Goal: Information Seeking & Learning: Learn about a topic

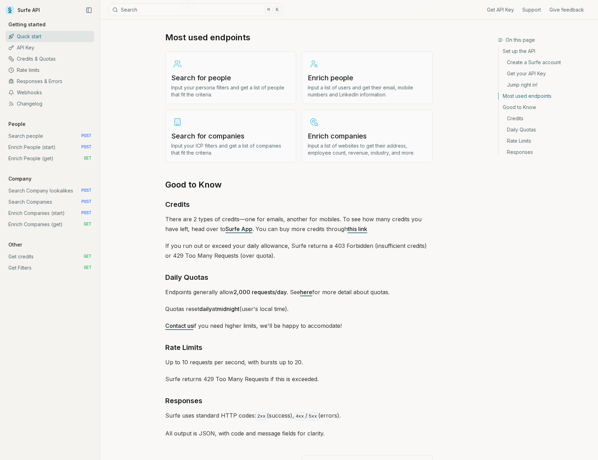
scroll to position [863, 0]
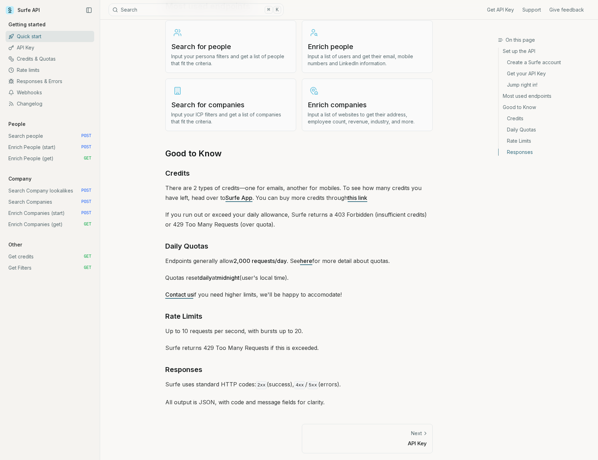
click at [54, 49] on link "API Key" at bounding box center [50, 47] width 89 height 11
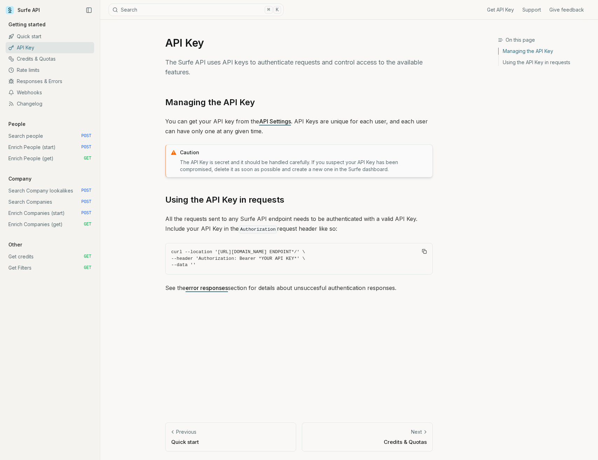
click at [57, 57] on link "Credits & Quotas" at bounding box center [50, 58] width 89 height 11
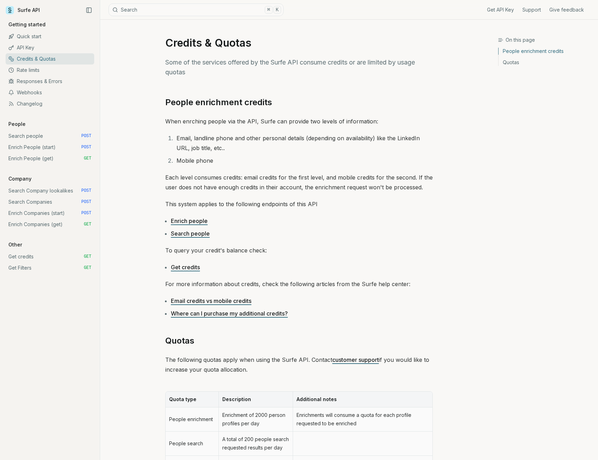
click at [57, 71] on link "Rate limits" at bounding box center [50, 69] width 89 height 11
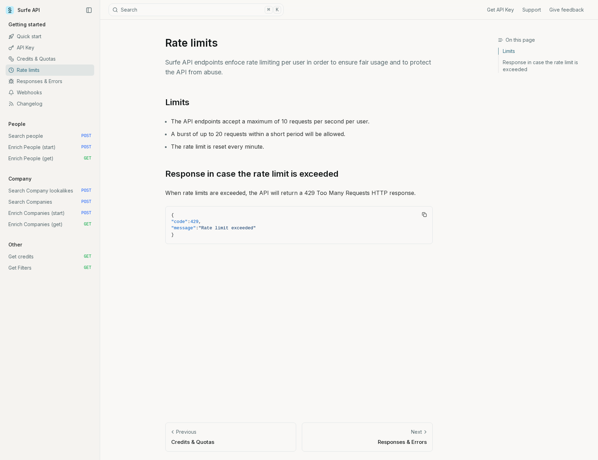
click at [64, 87] on link "Webhooks" at bounding box center [50, 92] width 89 height 11
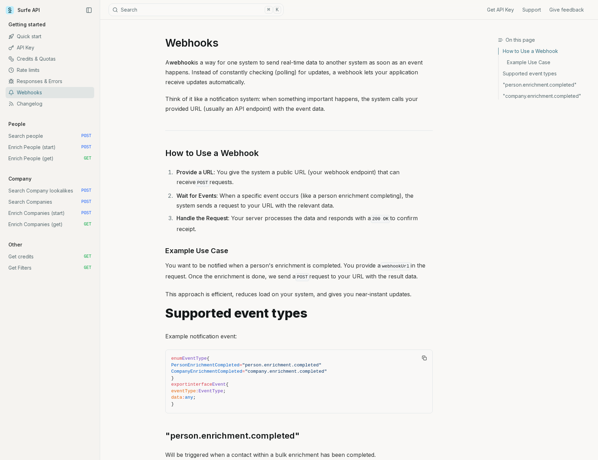
click at [64, 102] on link "Changelog" at bounding box center [50, 103] width 89 height 11
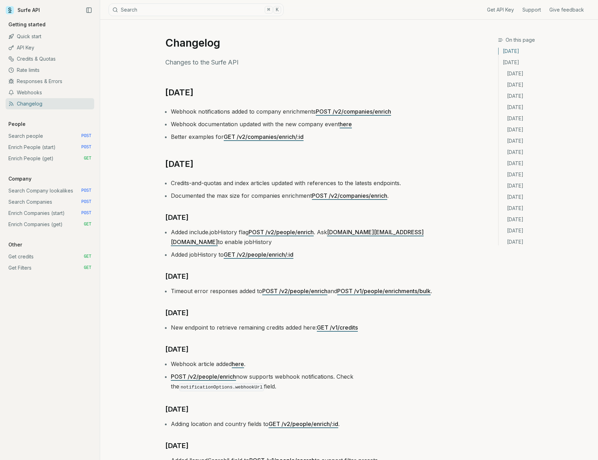
click at [52, 134] on link "Search people POST" at bounding box center [50, 135] width 89 height 11
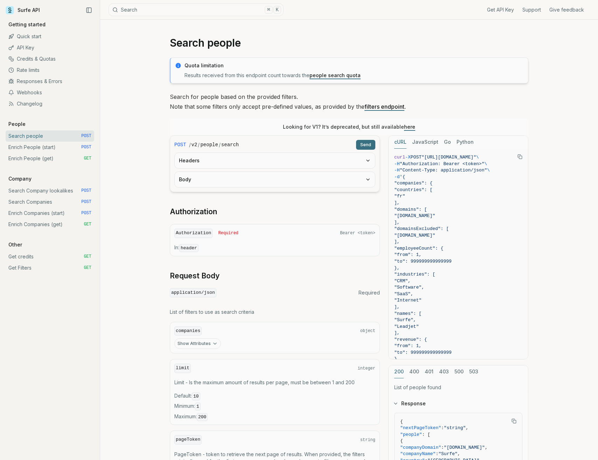
click at [60, 156] on link "Enrich People (get) GET" at bounding box center [50, 158] width 89 height 11
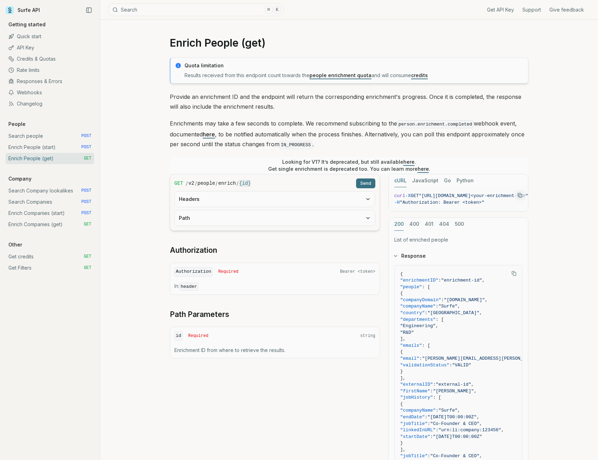
click at [65, 184] on div "Get API Key Support Give feedback Getting started Quick start API Key Credits &…" at bounding box center [50, 147] width 89 height 252
click at [65, 190] on link "Search Company lookalikes POST" at bounding box center [50, 190] width 89 height 11
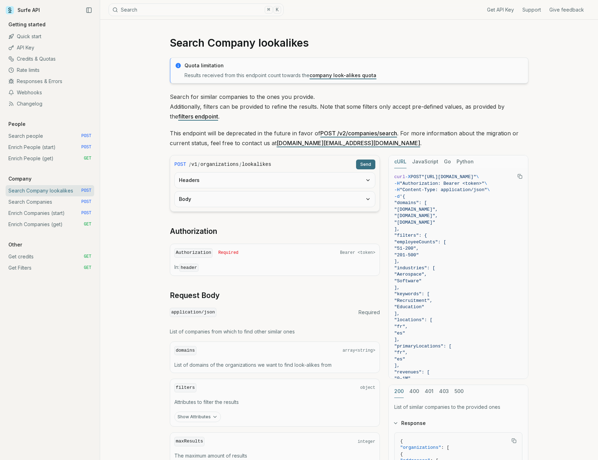
click at [63, 209] on link "Enrich Companies (start) POST" at bounding box center [50, 212] width 89 height 11
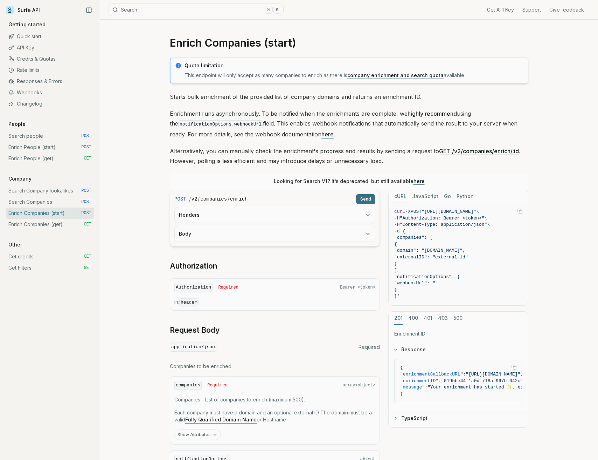
click at [59, 199] on link "Search Companies POST" at bounding box center [50, 201] width 89 height 11
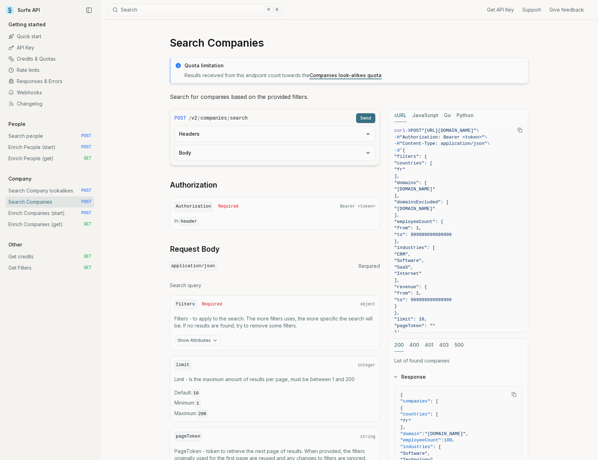
click at [58, 225] on link "Enrich Companies (get) GET" at bounding box center [50, 224] width 89 height 11
